Goal: Task Accomplishment & Management: Manage account settings

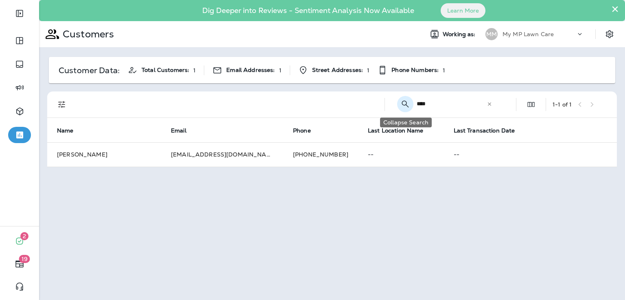
click at [405, 105] on icon "Collapse Search" at bounding box center [406, 104] width 10 height 10
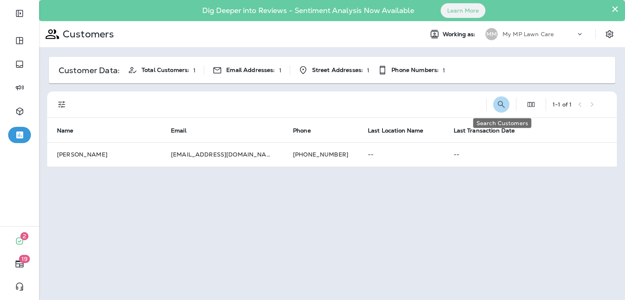
click at [503, 106] on icon "Search Customers" at bounding box center [501, 104] width 7 height 7
click at [491, 102] on icon at bounding box center [490, 104] width 6 height 6
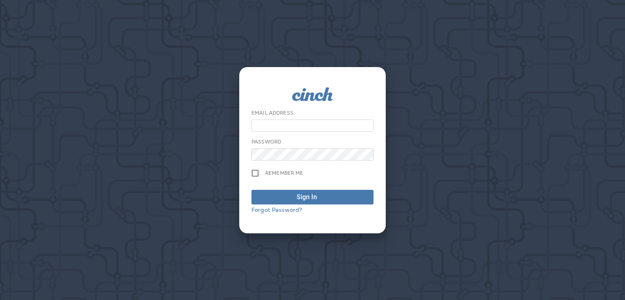
type input "**********"
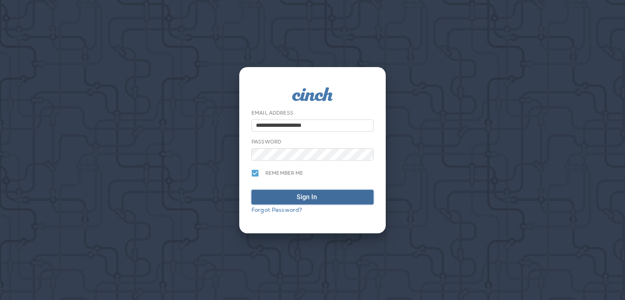
click at [285, 195] on span "Sign In" at bounding box center [312, 198] width 113 height 10
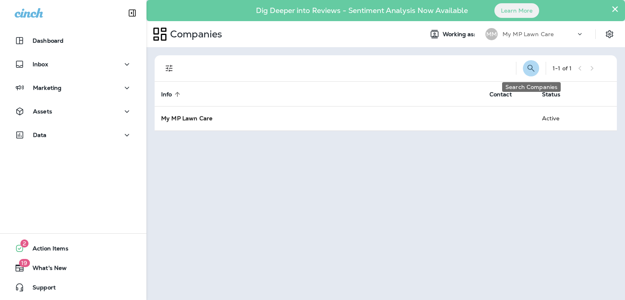
click at [532, 72] on icon "Search Companies" at bounding box center [531, 69] width 10 height 10
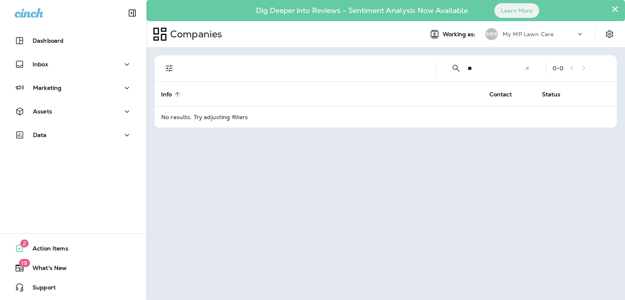
type input "*"
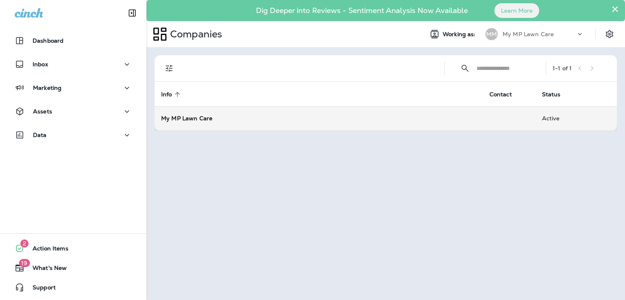
click at [387, 117] on div "My MP Lawn Care" at bounding box center [318, 118] width 315 height 8
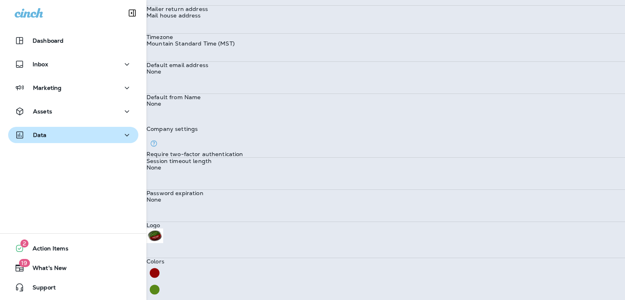
scroll to position [153, 0]
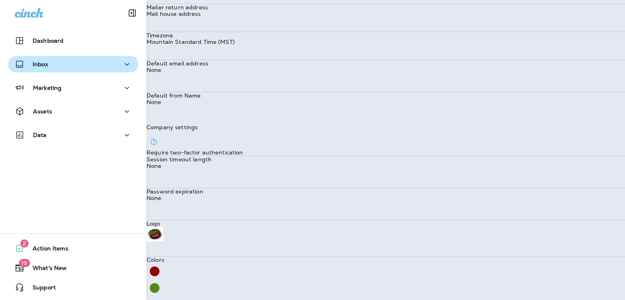
click at [59, 67] on div "Inbox" at bounding box center [73, 64] width 117 height 10
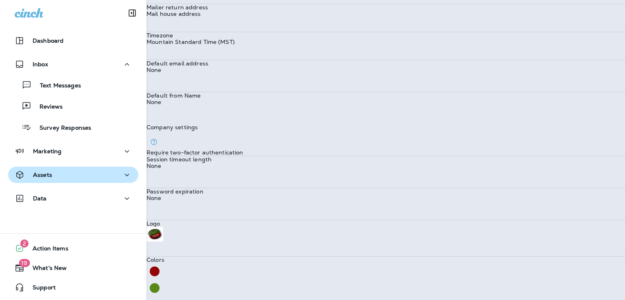
click at [56, 180] on div "Assets" at bounding box center [73, 175] width 117 height 10
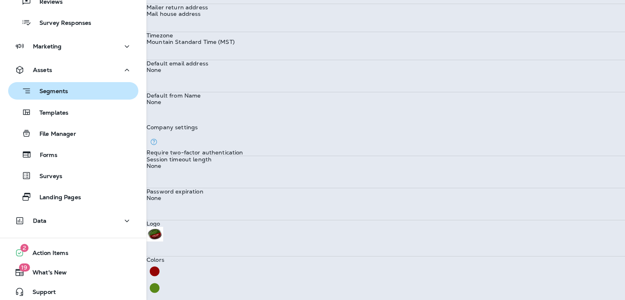
scroll to position [110, 0]
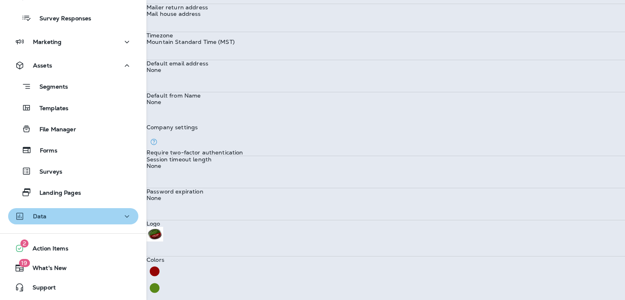
click at [74, 219] on div "Data" at bounding box center [73, 217] width 117 height 10
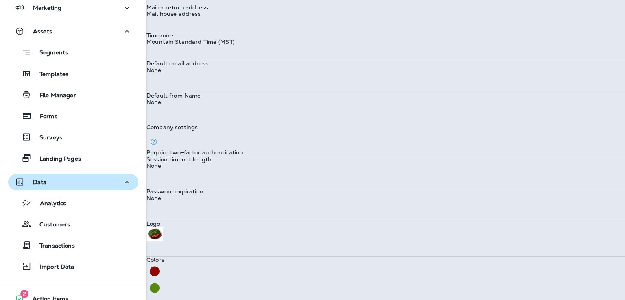
scroll to position [144, 0]
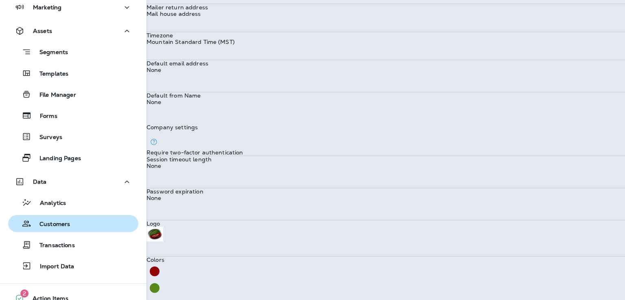
click at [72, 223] on div "Customers" at bounding box center [73, 224] width 124 height 12
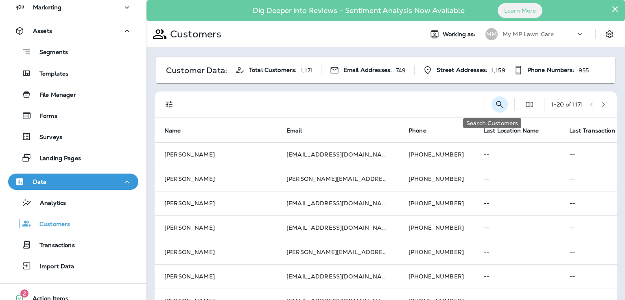
click at [495, 107] on icon "Search Customers" at bounding box center [500, 105] width 10 height 10
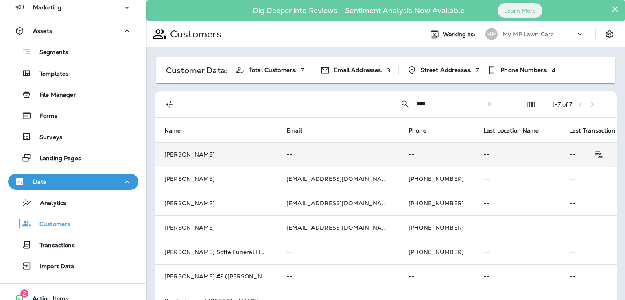
type input "****"
click at [399, 155] on td "--" at bounding box center [436, 154] width 75 height 24
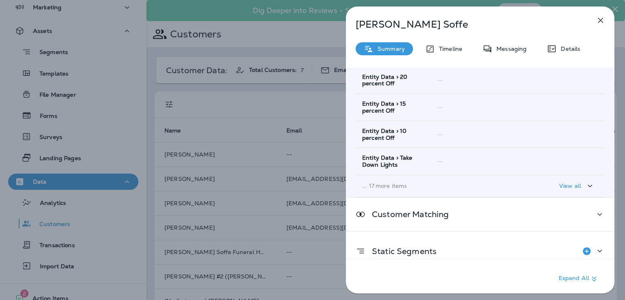
scroll to position [152, 0]
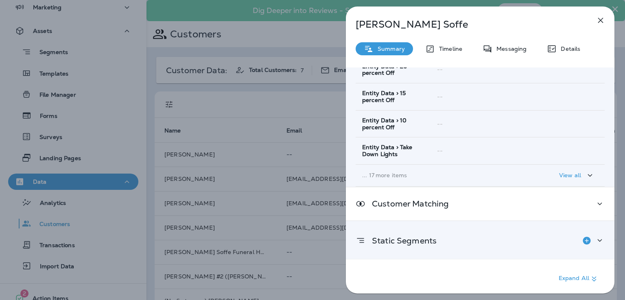
click at [548, 239] on div "Static Segments" at bounding box center [480, 241] width 249 height 16
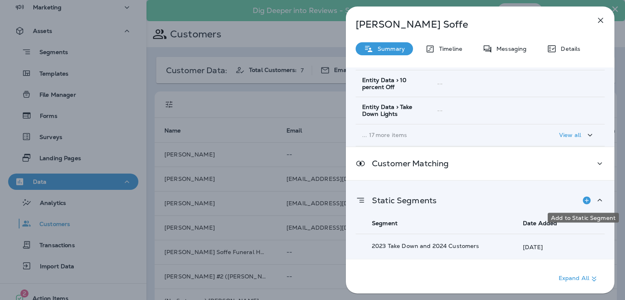
click at [583, 197] on icon "Add to Static Segment" at bounding box center [587, 201] width 8 height 8
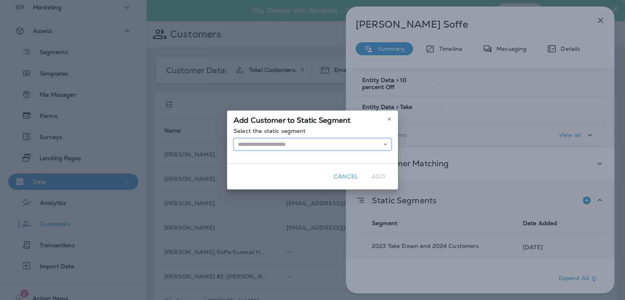
click at [317, 145] on input "text" at bounding box center [313, 144] width 158 height 12
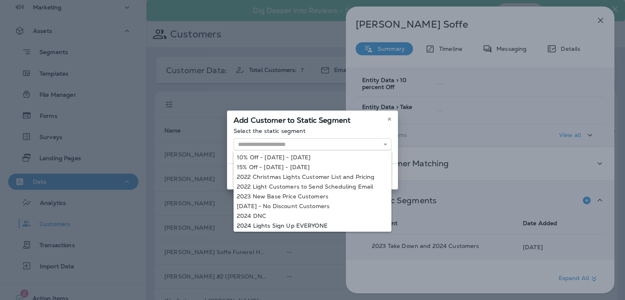
type input "**********"
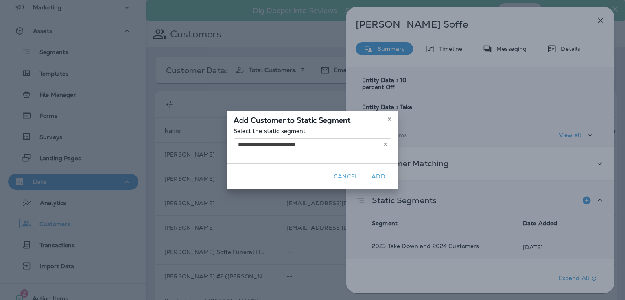
click at [301, 224] on div "**********" at bounding box center [312, 150] width 625 height 300
click at [379, 180] on button "Add" at bounding box center [379, 177] width 26 height 13
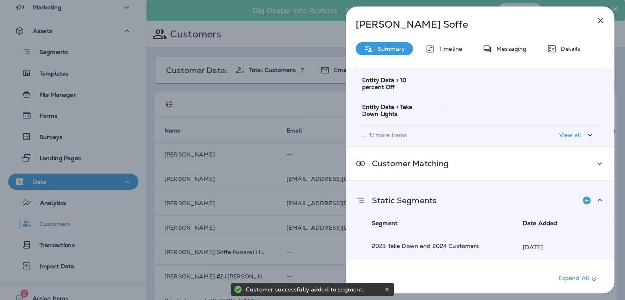
click at [313, 167] on div "[PERSON_NAME] Summary Timeline Messaging Details Customer Info Basic Info Opt S…" at bounding box center [312, 150] width 625 height 300
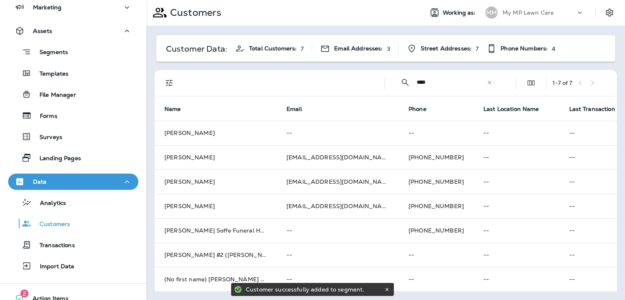
scroll to position [28, 0]
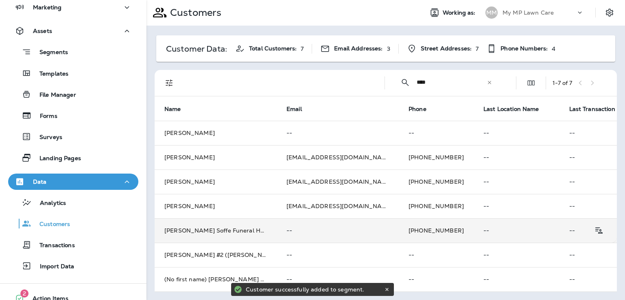
click at [294, 228] on p "--" at bounding box center [338, 231] width 103 height 7
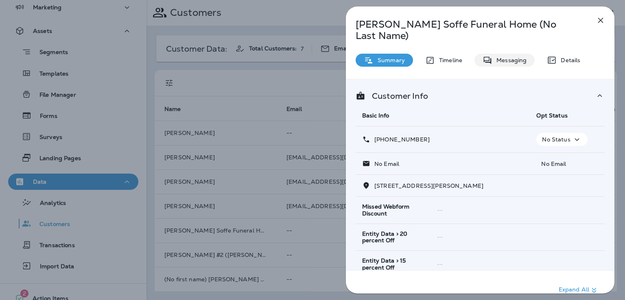
click at [513, 57] on p "Messaging" at bounding box center [510, 60] width 34 height 7
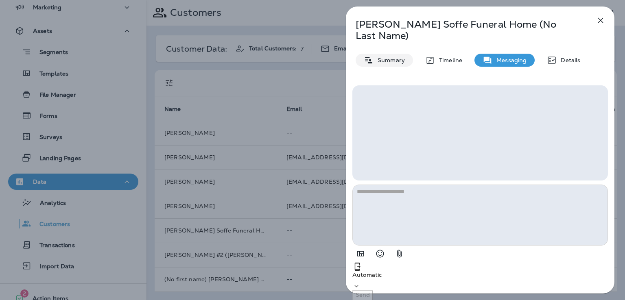
click at [384, 57] on p "Summary" at bounding box center [389, 60] width 31 height 7
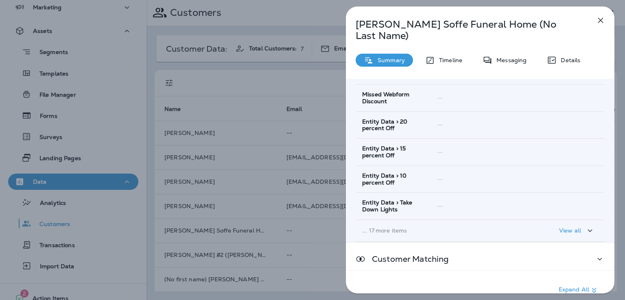
scroll to position [156, 0]
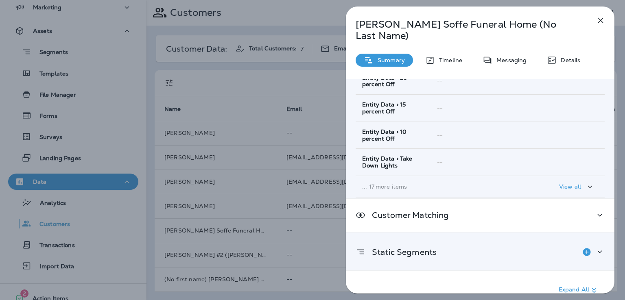
click at [479, 244] on div "Static Segments" at bounding box center [480, 252] width 249 height 16
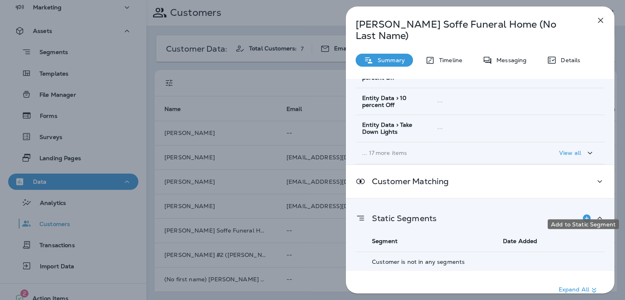
click at [583, 215] on icon "Add to Static Segment" at bounding box center [587, 219] width 8 height 8
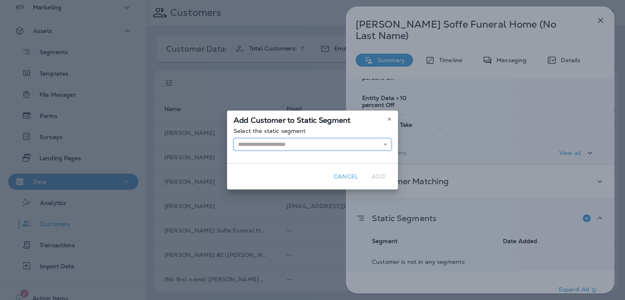
click at [354, 145] on input "text" at bounding box center [313, 144] width 158 height 12
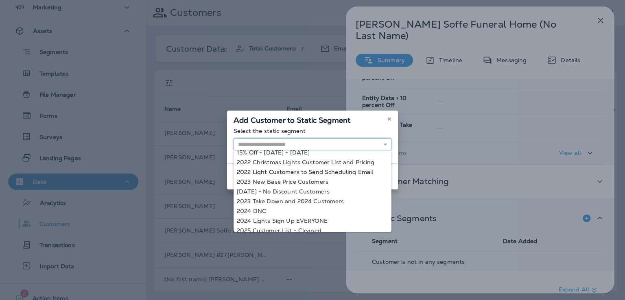
scroll to position [20, 0]
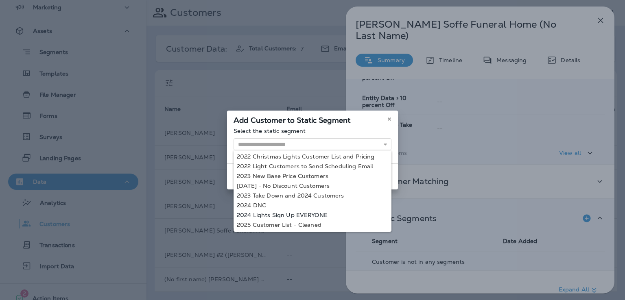
type input "**********"
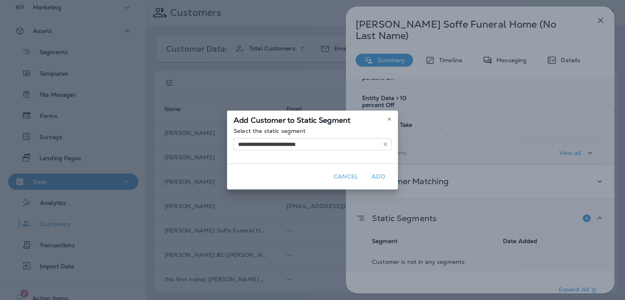
click at [313, 215] on div "**********" at bounding box center [312, 150] width 625 height 300
click at [379, 175] on button "Add" at bounding box center [379, 177] width 26 height 13
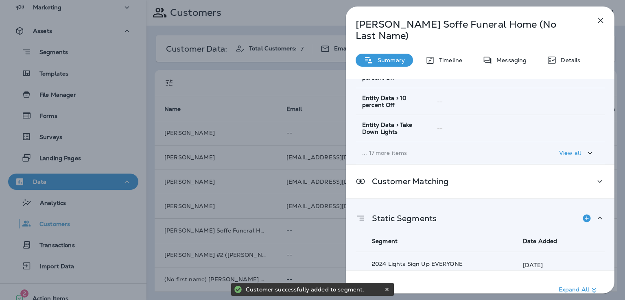
click at [316, 193] on div "[PERSON_NAME] Soffe Funeral Home (No Last Name) Summary Timeline Messaging Deta…" at bounding box center [312, 150] width 625 height 300
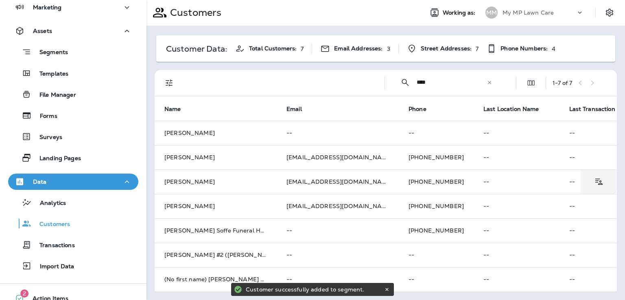
scroll to position [28, 0]
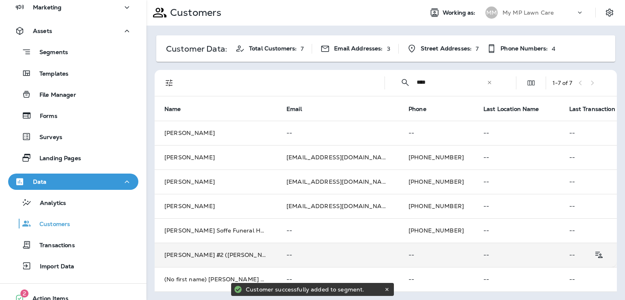
click at [298, 243] on td "--" at bounding box center [338, 255] width 122 height 24
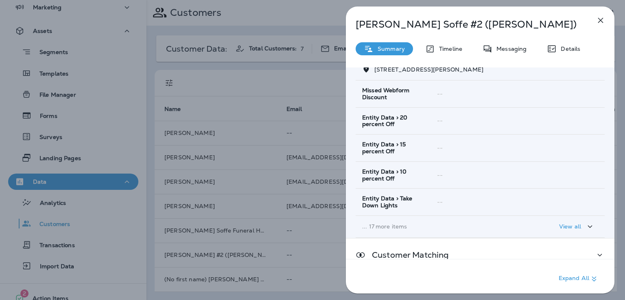
scroll to position [152, 0]
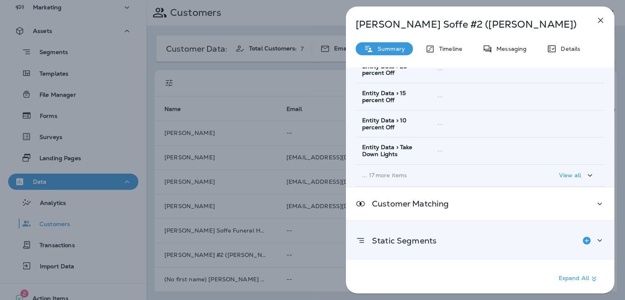
click at [505, 243] on div "Static Segments" at bounding box center [480, 241] width 249 height 16
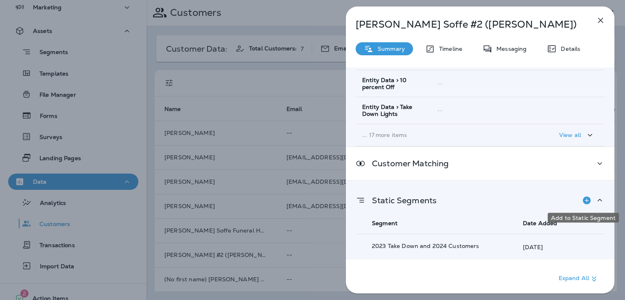
click at [583, 199] on icon "Add to Static Segment" at bounding box center [587, 201] width 10 height 10
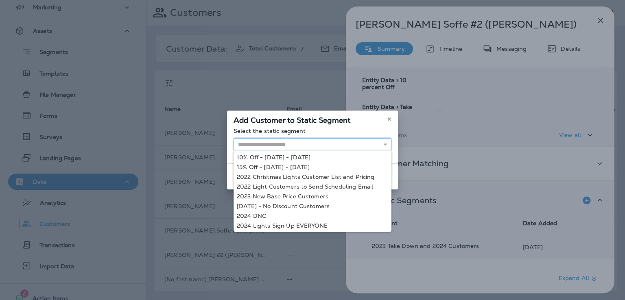
click at [375, 147] on input "text" at bounding box center [313, 144] width 158 height 12
type input "**********"
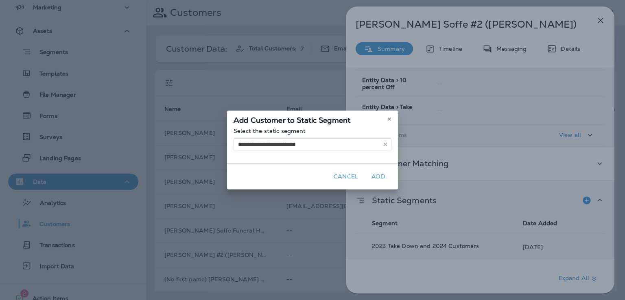
click at [318, 225] on div "**********" at bounding box center [312, 150] width 625 height 300
click at [377, 177] on button "Add" at bounding box center [379, 177] width 26 height 13
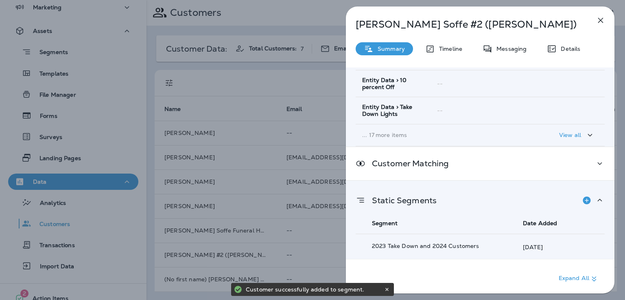
click at [328, 213] on div "[PERSON_NAME] #2 ([PERSON_NAME]) Summary Timeline Messaging Details Customer In…" at bounding box center [312, 150] width 625 height 300
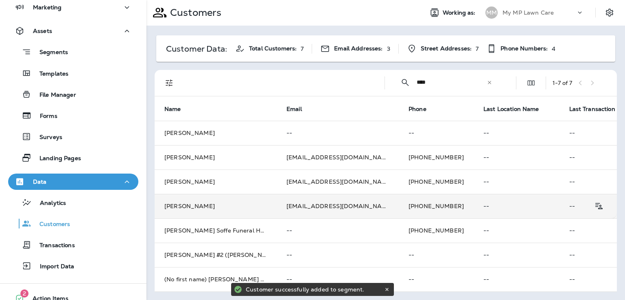
click at [246, 202] on td "[PERSON_NAME]" at bounding box center [216, 206] width 122 height 24
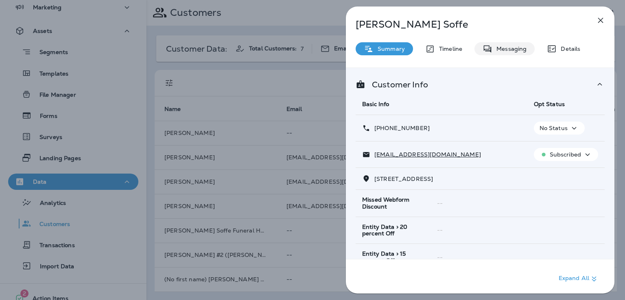
click at [504, 51] on p "Messaging" at bounding box center [510, 49] width 34 height 7
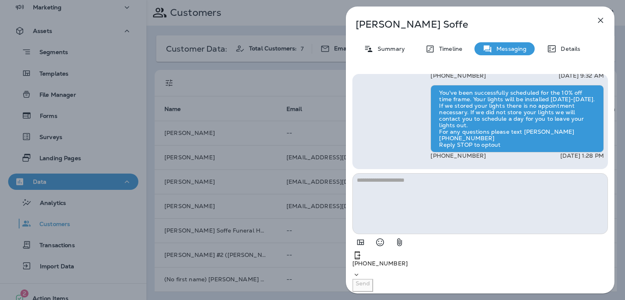
click at [601, 23] on icon "button" at bounding box center [601, 20] width 10 height 10
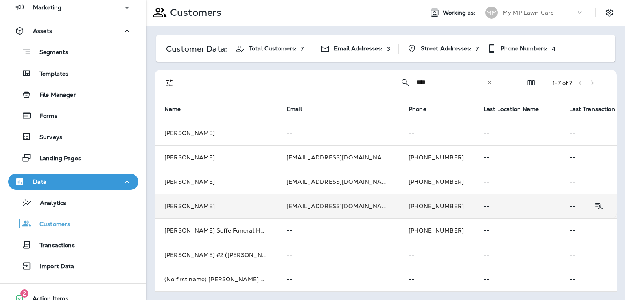
click at [262, 201] on td "[PERSON_NAME]" at bounding box center [216, 206] width 122 height 24
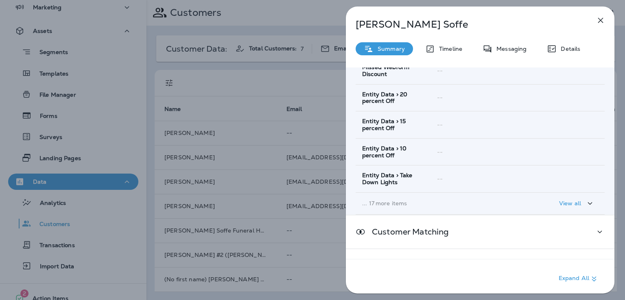
scroll to position [161, 0]
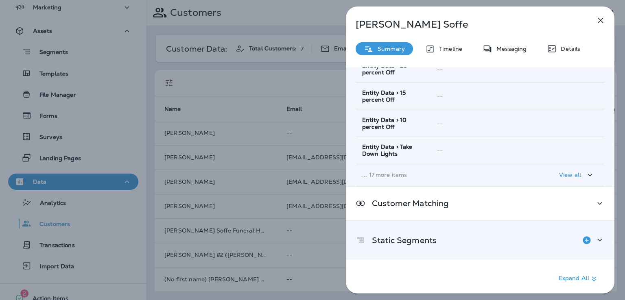
click at [550, 244] on div "Static Segments" at bounding box center [480, 240] width 249 height 16
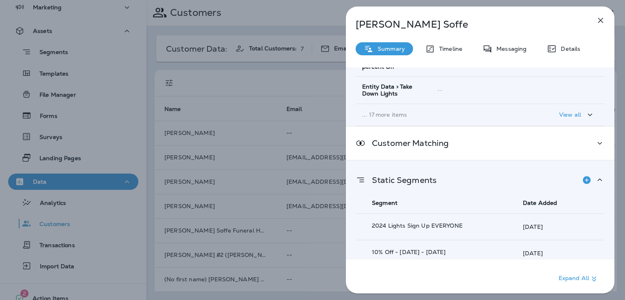
scroll to position [228, 0]
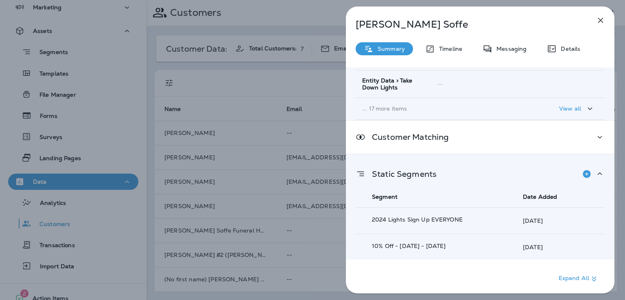
click at [302, 254] on div "[PERSON_NAME] Summary Timeline Messaging Details Customer Info Basic Info Opt S…" at bounding box center [312, 150] width 625 height 300
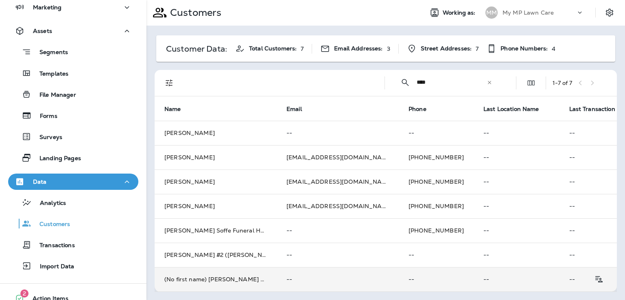
click at [311, 276] on p "--" at bounding box center [338, 279] width 103 height 7
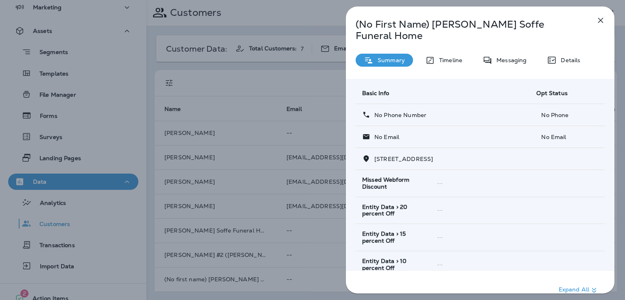
scroll to position [152, 0]
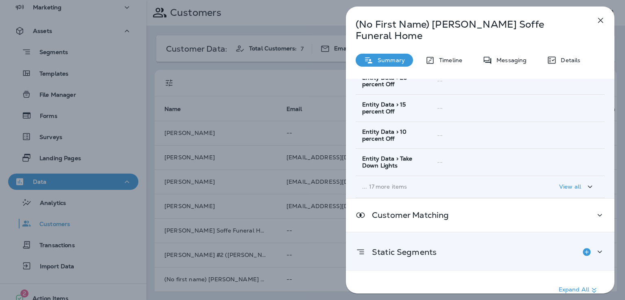
click at [458, 244] on div "Static Segments" at bounding box center [480, 252] width 249 height 16
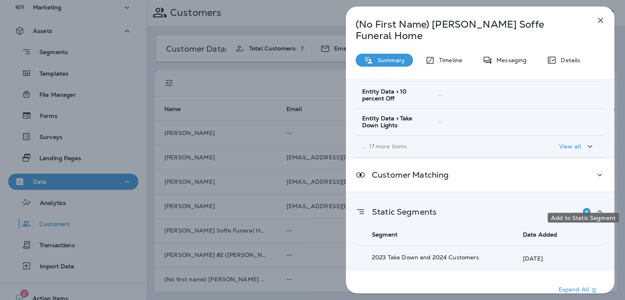
click at [585, 207] on icon "Add to Static Segment" at bounding box center [587, 212] width 10 height 10
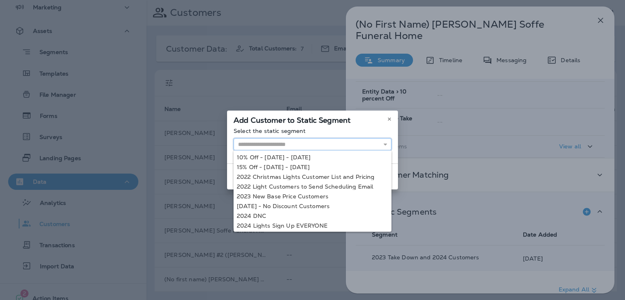
click at [364, 147] on input "text" at bounding box center [313, 144] width 158 height 12
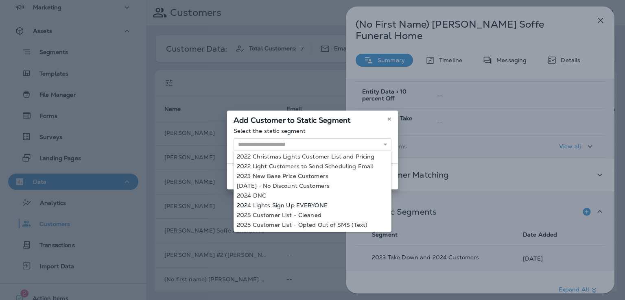
type input "**********"
click at [311, 205] on div "**********" at bounding box center [312, 150] width 625 height 300
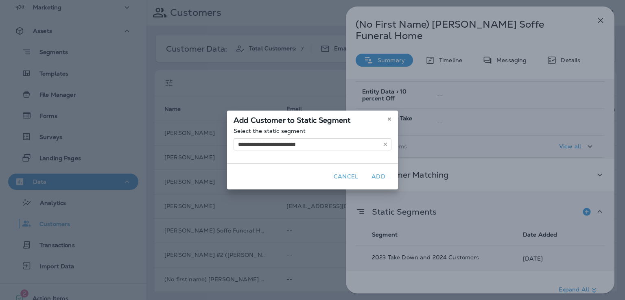
click at [378, 178] on button "Add" at bounding box center [379, 177] width 26 height 13
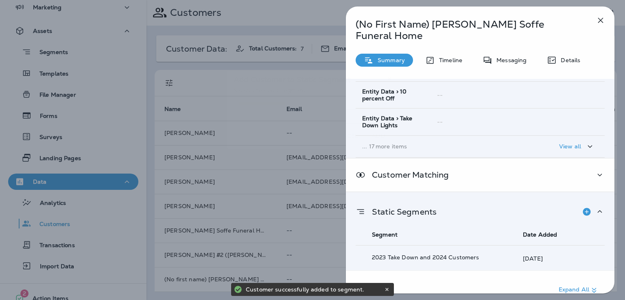
click at [334, 237] on div at bounding box center [312, 150] width 625 height 300
click at [327, 246] on div "(No First Name) [PERSON_NAME] Soffe Funeral Home Summary Timeline Messaging Det…" at bounding box center [312, 150] width 625 height 300
